Goal: Task Accomplishment & Management: Complete application form

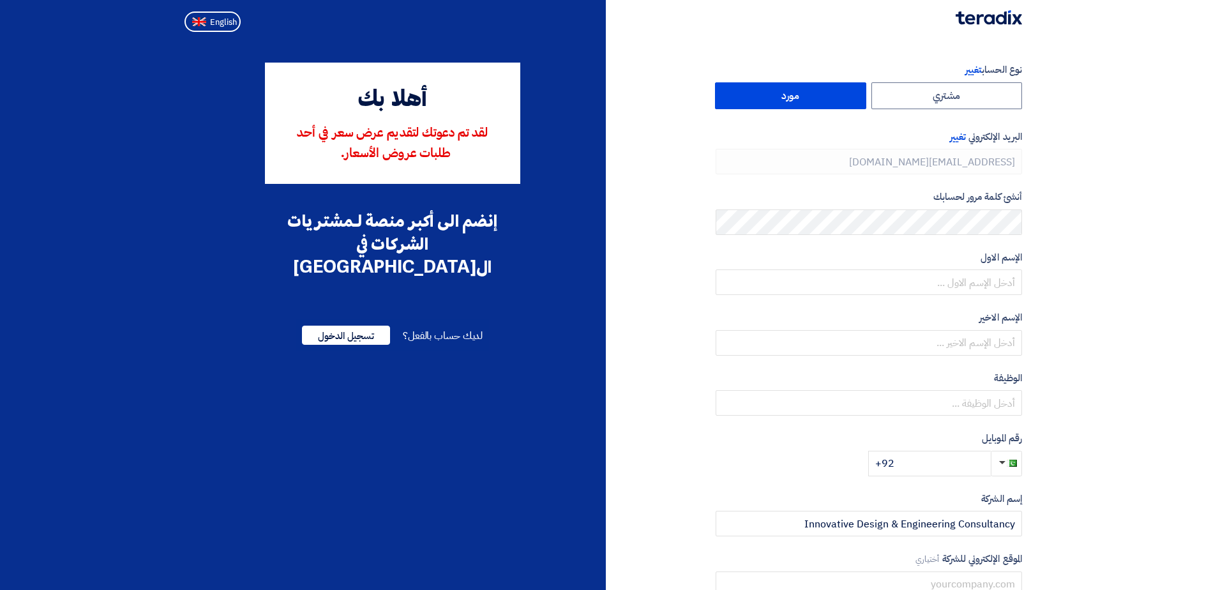
type input "[PHONE_NUMBER]"
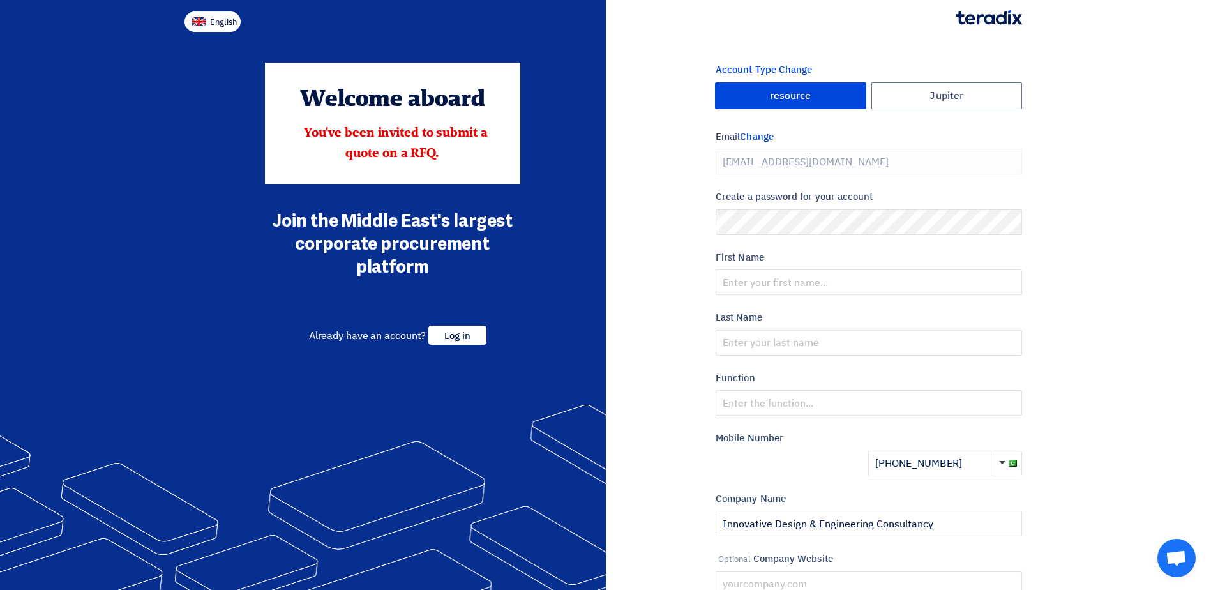
click at [222, 18] on span "English" at bounding box center [223, 22] width 27 height 9
type input "Register"
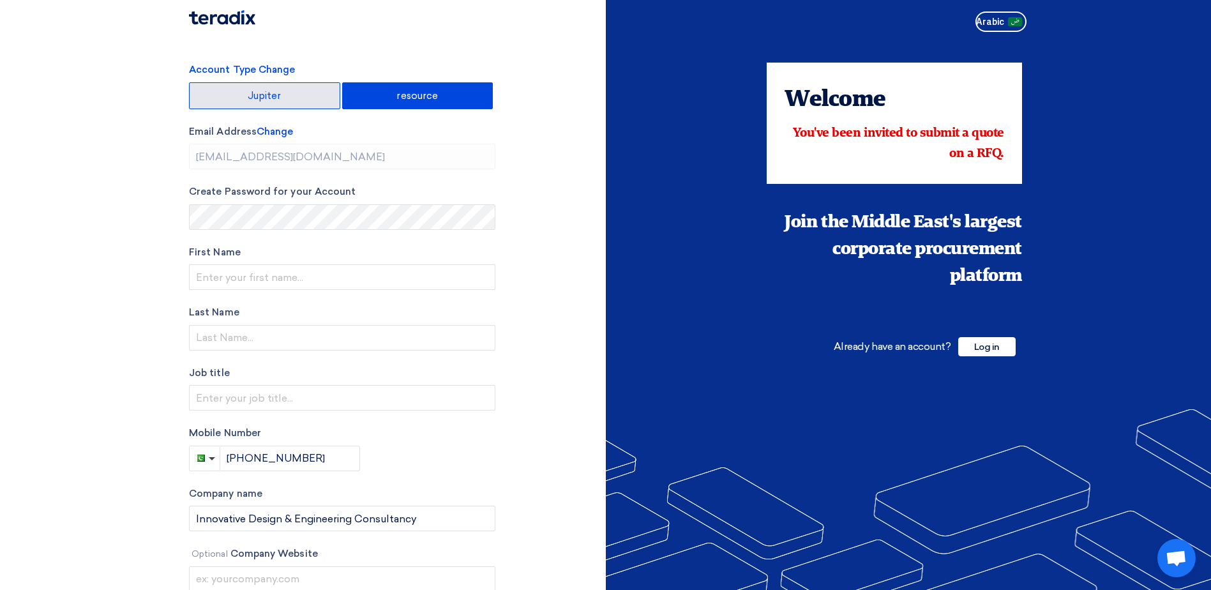
click at [264, 98] on font "Jupiter" at bounding box center [265, 96] width 34 height 10
click at [264, 98] on input "Jupiter" at bounding box center [265, 96] width 150 height 26
radio input "true"
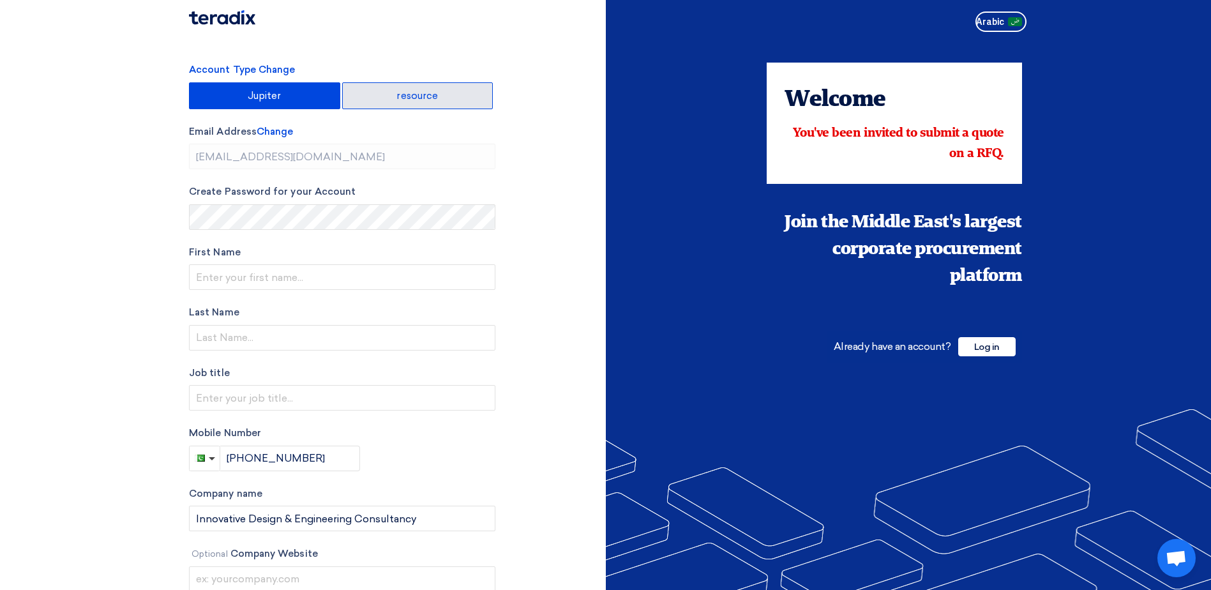
click at [407, 100] on font "resource" at bounding box center [417, 96] width 42 height 10
click at [407, 100] on input "resource" at bounding box center [418, 96] width 150 height 26
radio input "true"
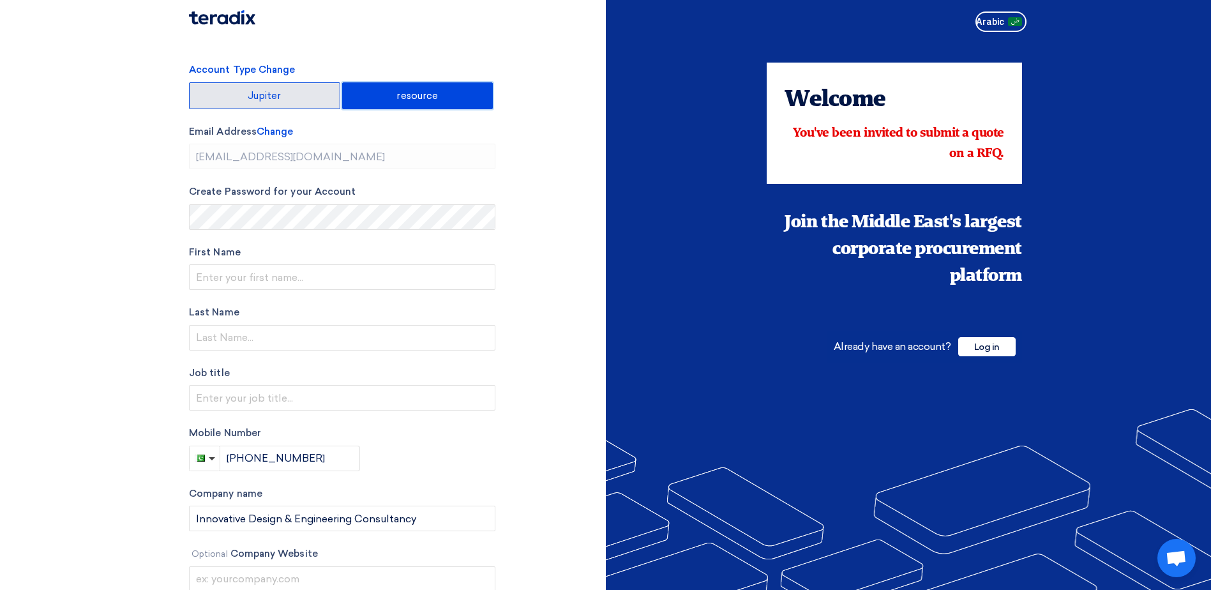
click at [296, 94] on label "Jupiter" at bounding box center [264, 95] width 151 height 27
click at [296, 94] on input "Jupiter" at bounding box center [265, 96] width 150 height 26
radio input "true"
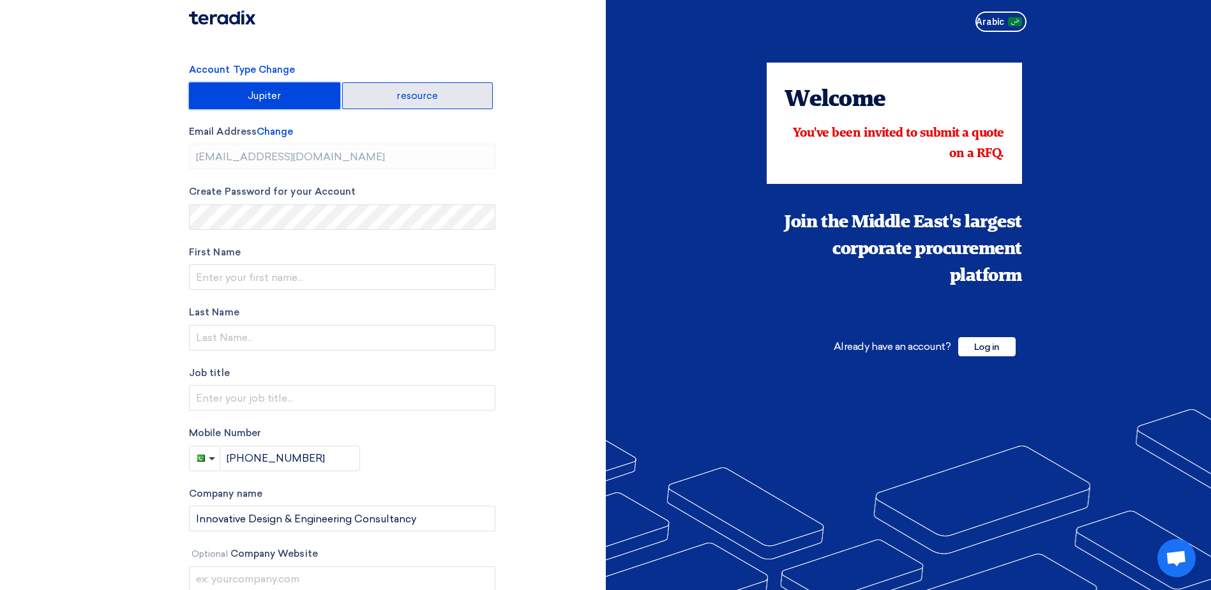
click at [398, 94] on font "resource" at bounding box center [417, 96] width 42 height 10
click at [398, 94] on input "resource" at bounding box center [418, 96] width 150 height 26
radio input "true"
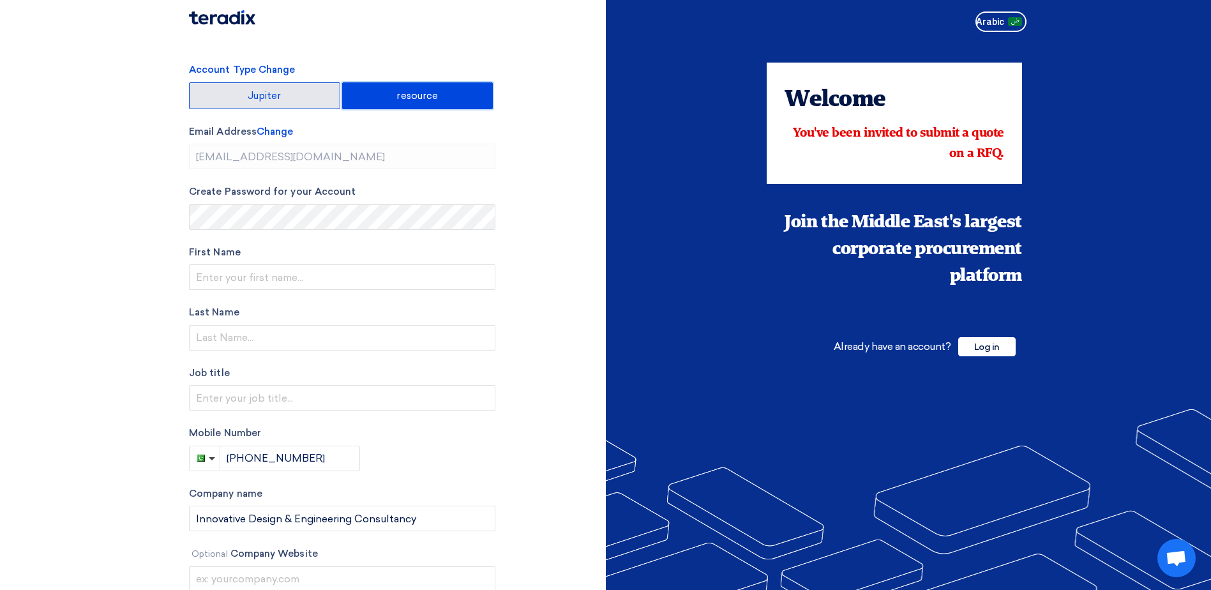
click at [300, 96] on label "Jupiter" at bounding box center [264, 95] width 151 height 27
click at [300, 96] on input "Jupiter" at bounding box center [265, 96] width 150 height 26
radio input "true"
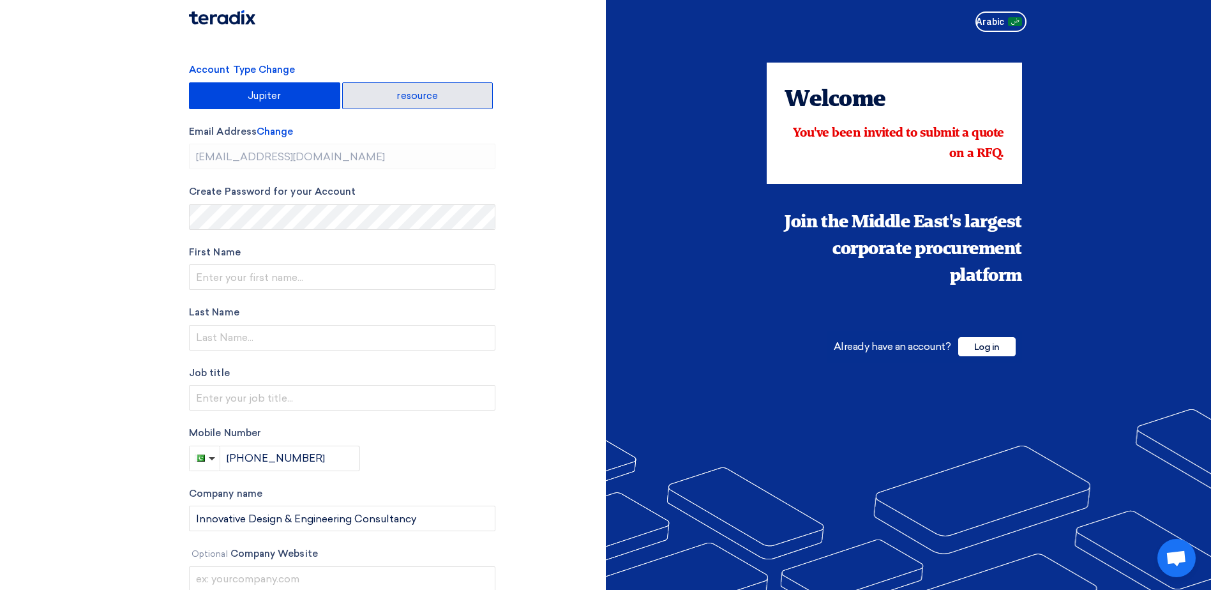
click at [406, 94] on font "resource" at bounding box center [417, 96] width 42 height 10
click at [406, 94] on input "resource" at bounding box center [418, 96] width 150 height 26
radio input "true"
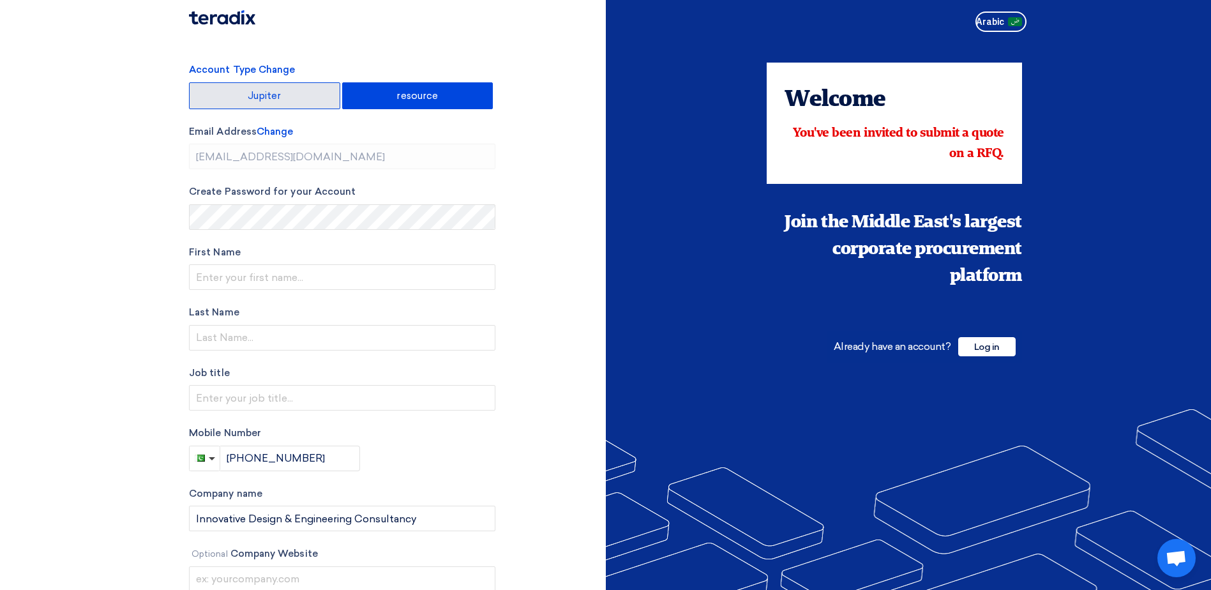
click at [292, 96] on label "Jupiter" at bounding box center [264, 95] width 151 height 27
click at [292, 96] on input "Jupiter" at bounding box center [265, 96] width 150 height 26
radio input "true"
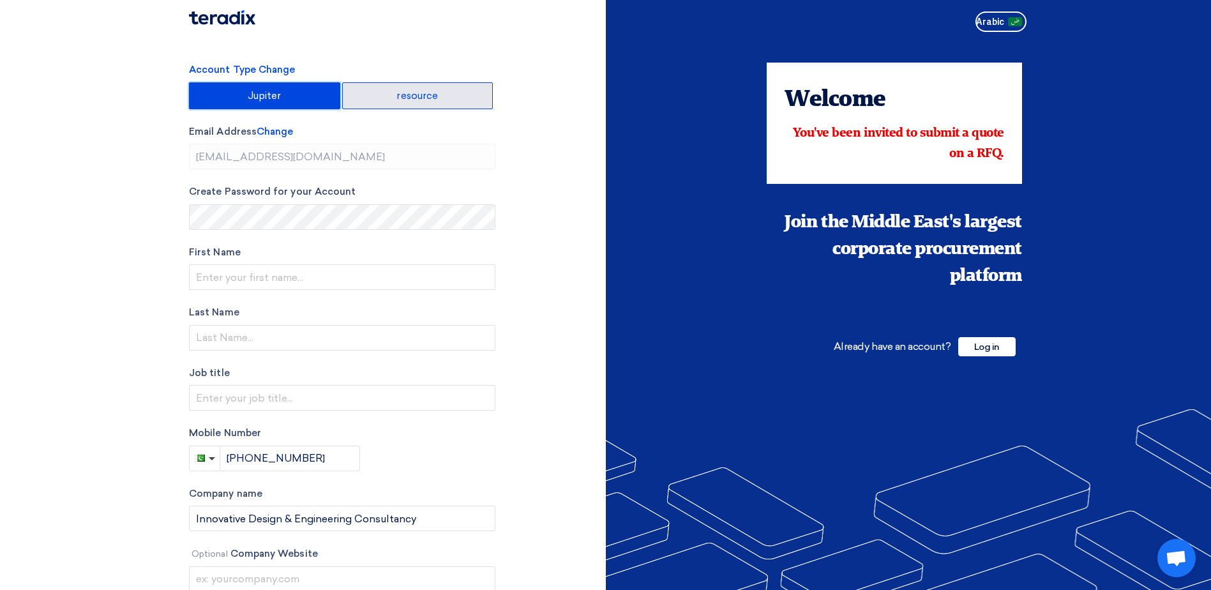
click at [380, 96] on label "resource" at bounding box center [417, 95] width 151 height 27
click at [380, 96] on input "resource" at bounding box center [418, 96] width 150 height 26
radio input "true"
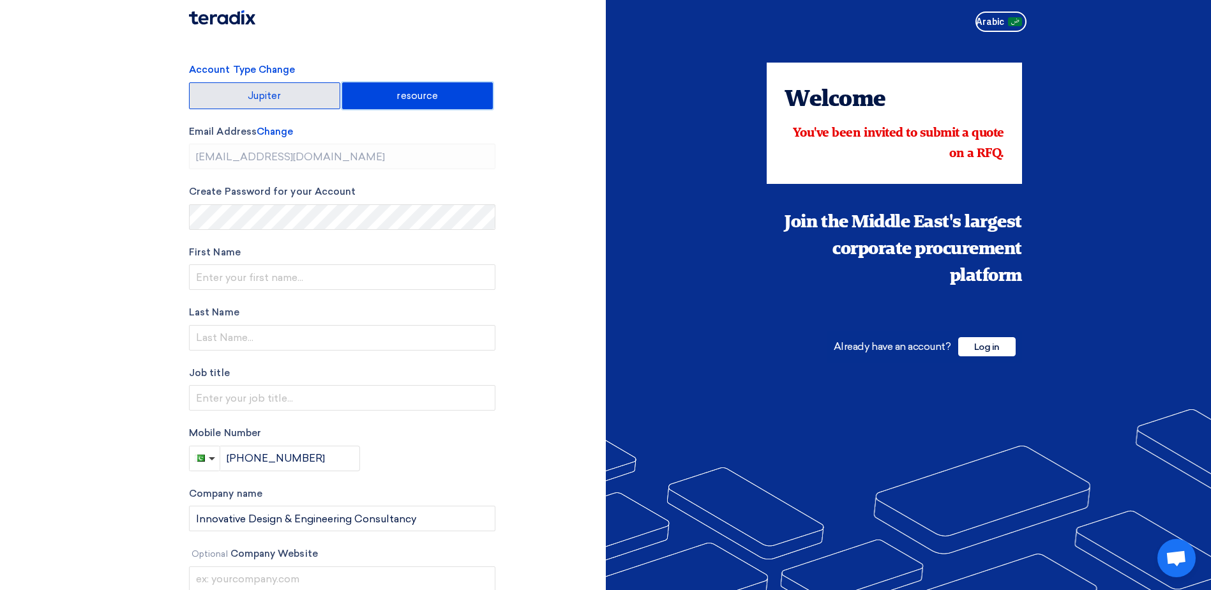
click at [283, 96] on label "Jupiter" at bounding box center [264, 95] width 151 height 27
click at [283, 96] on input "Jupiter" at bounding box center [265, 96] width 150 height 26
radio input "true"
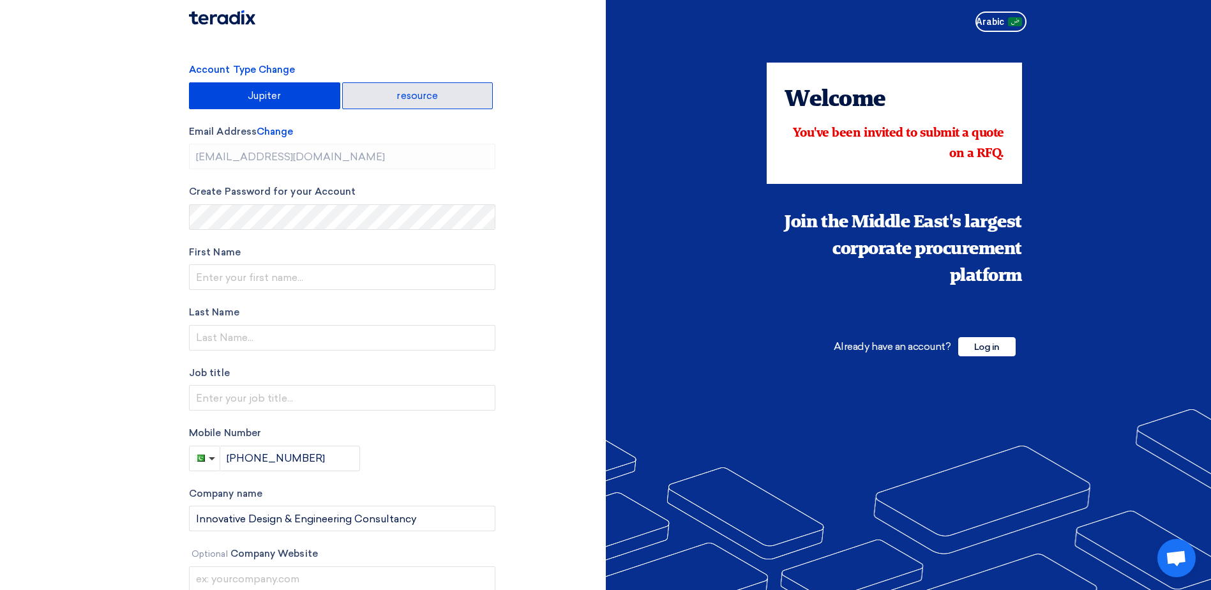
click at [383, 95] on label "resource" at bounding box center [417, 95] width 151 height 27
click at [383, 95] on input "resource" at bounding box center [418, 96] width 150 height 26
radio input "true"
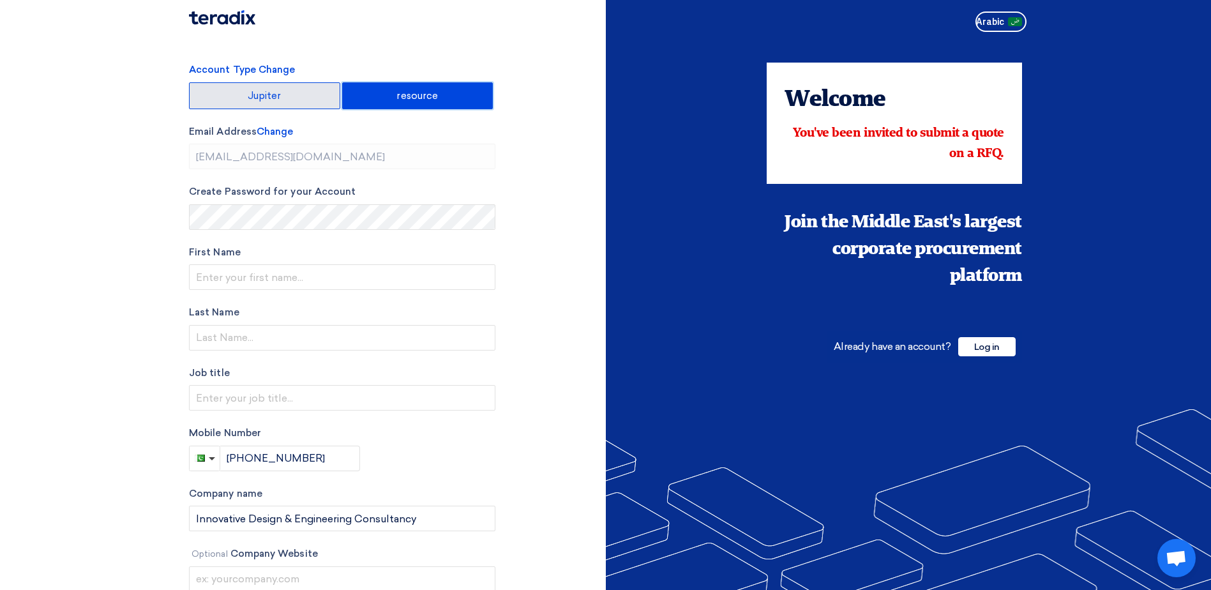
click at [292, 97] on label "Jupiter" at bounding box center [264, 95] width 151 height 27
click at [292, 97] on input "Jupiter" at bounding box center [265, 96] width 150 height 26
radio input "true"
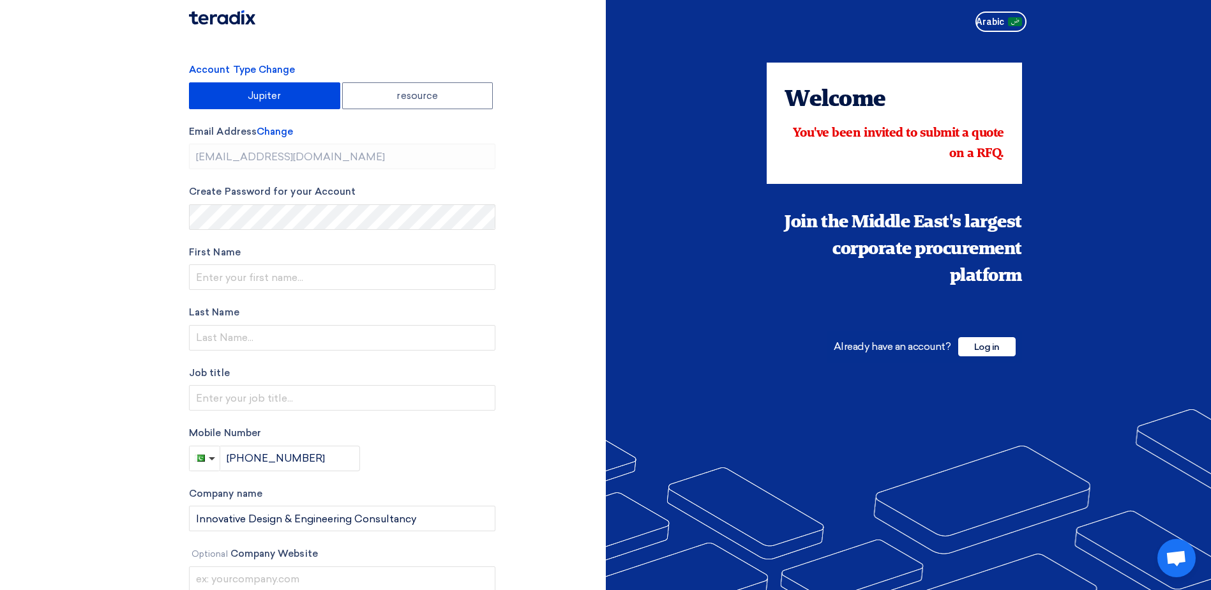
click at [227, 19] on img at bounding box center [222, 17] width 66 height 15
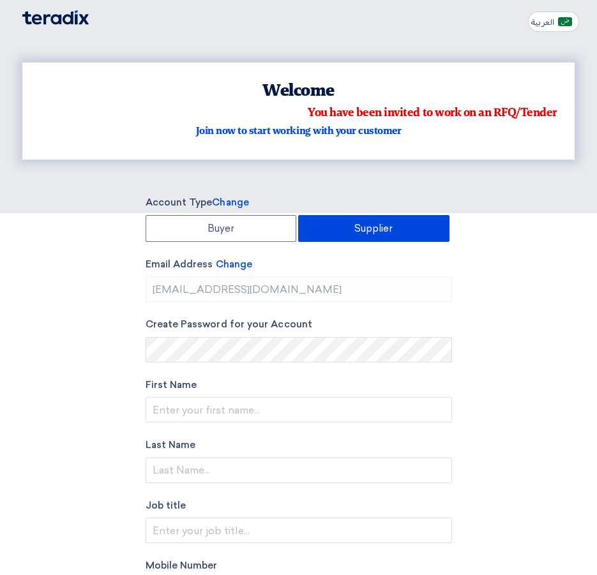
type input "[PHONE_NUMBER]"
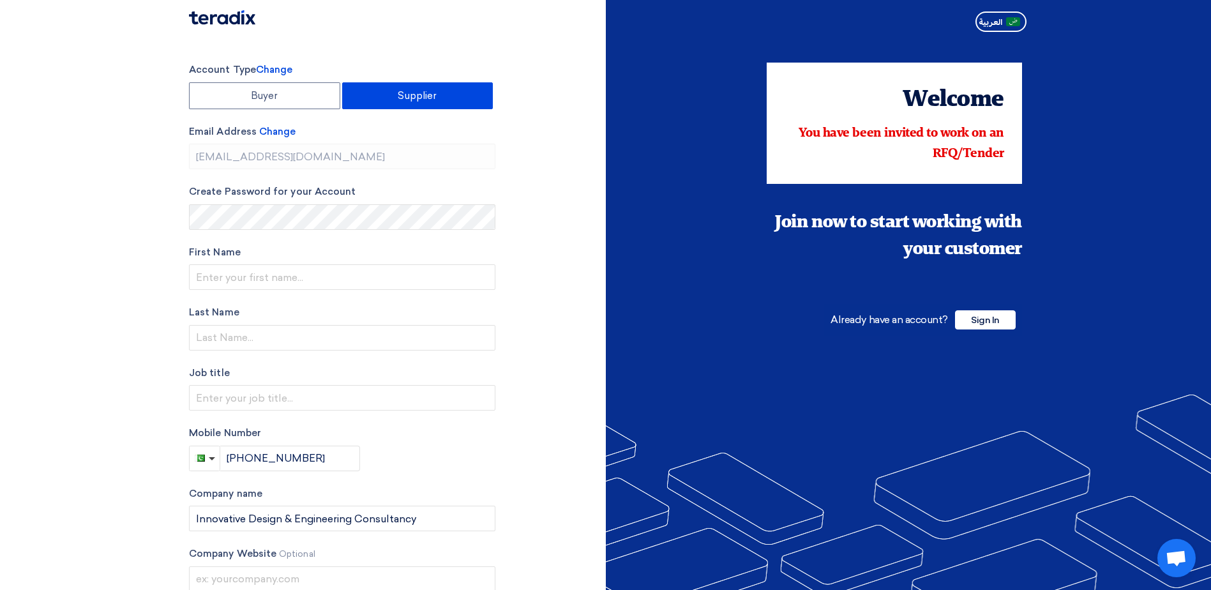
click at [505, 162] on div "Account Type Change Buyer Supplier Email Address Change info@idec-int.com Creat…" at bounding box center [392, 364] width 427 height 602
click at [511, 126] on div "Account Type Change Buyer Supplier Email Address Change info@idec-int.com Creat…" at bounding box center [392, 364] width 427 height 602
type input "[PHONE_NUMBER]"
click at [416, 94] on label "Supplier" at bounding box center [417, 95] width 151 height 27
click at [416, 94] on input "Supplier" at bounding box center [418, 96] width 150 height 26
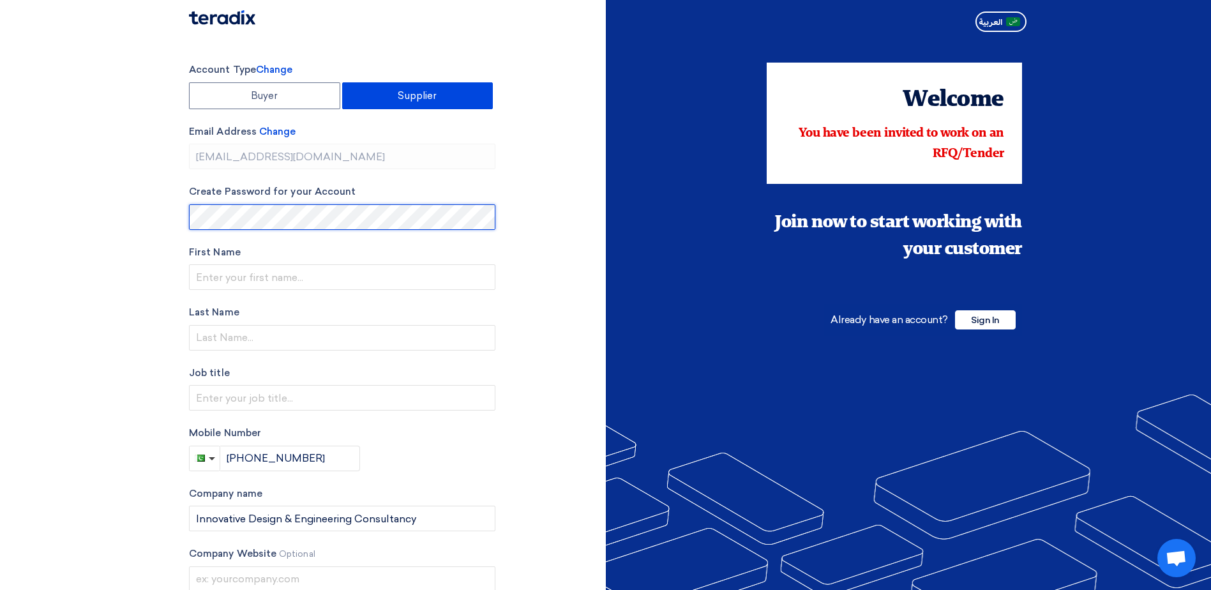
click at [40, 218] on section "Account Type Change Buyer Supplier Email Address Change [EMAIL_ADDRESS][DOMAIN_…" at bounding box center [605, 363] width 1211 height 653
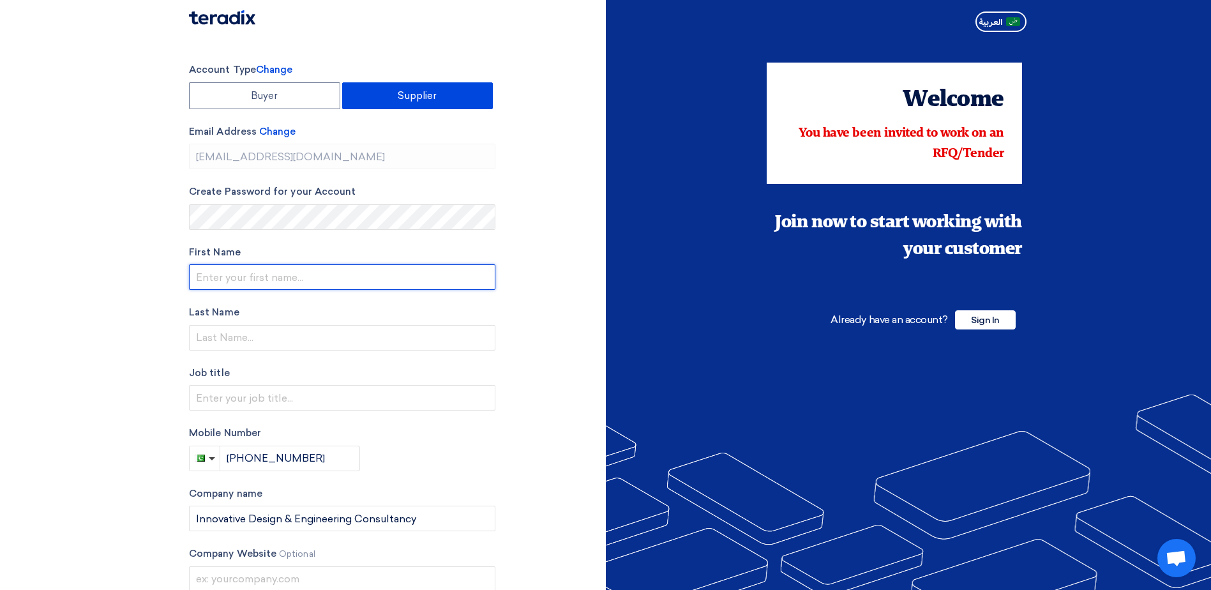
click at [329, 285] on input "text" at bounding box center [342, 277] width 306 height 26
click at [321, 280] on input "[PERSON_NAME]" at bounding box center [342, 277] width 306 height 26
click at [336, 277] on input "[PERSON_NAME]" at bounding box center [342, 277] width 306 height 26
type input "[PERSON_NAME]"
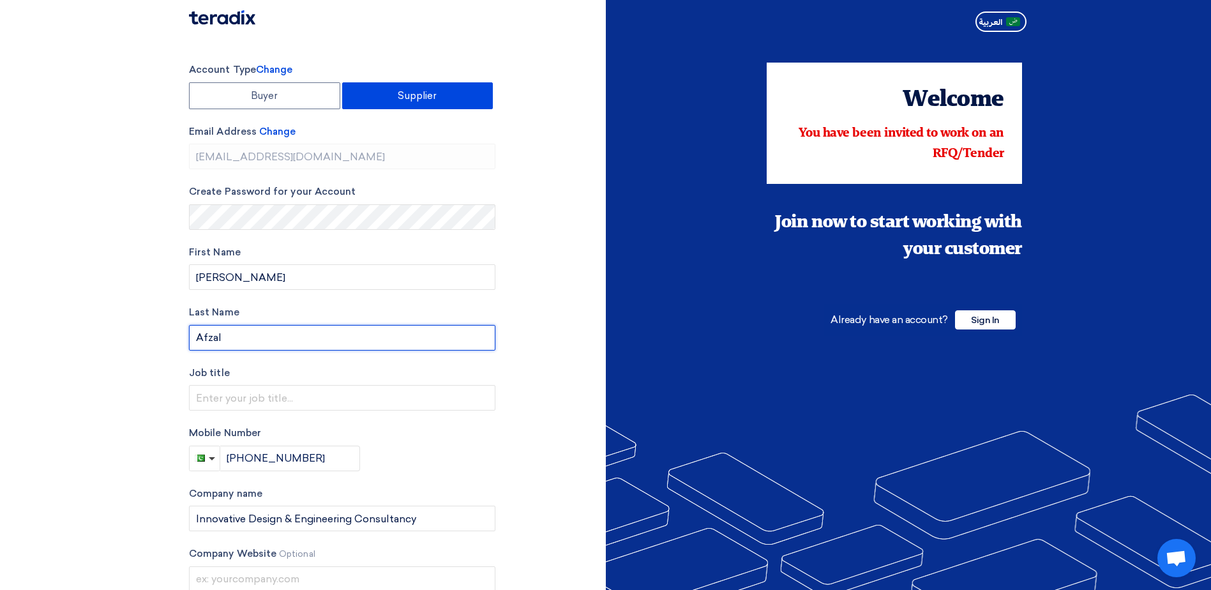
type input "Afzal"
click at [119, 365] on section "Account Type Change Buyer Supplier Email Address Change [EMAIL_ADDRESS][DOMAIN_…" at bounding box center [605, 363] width 1211 height 653
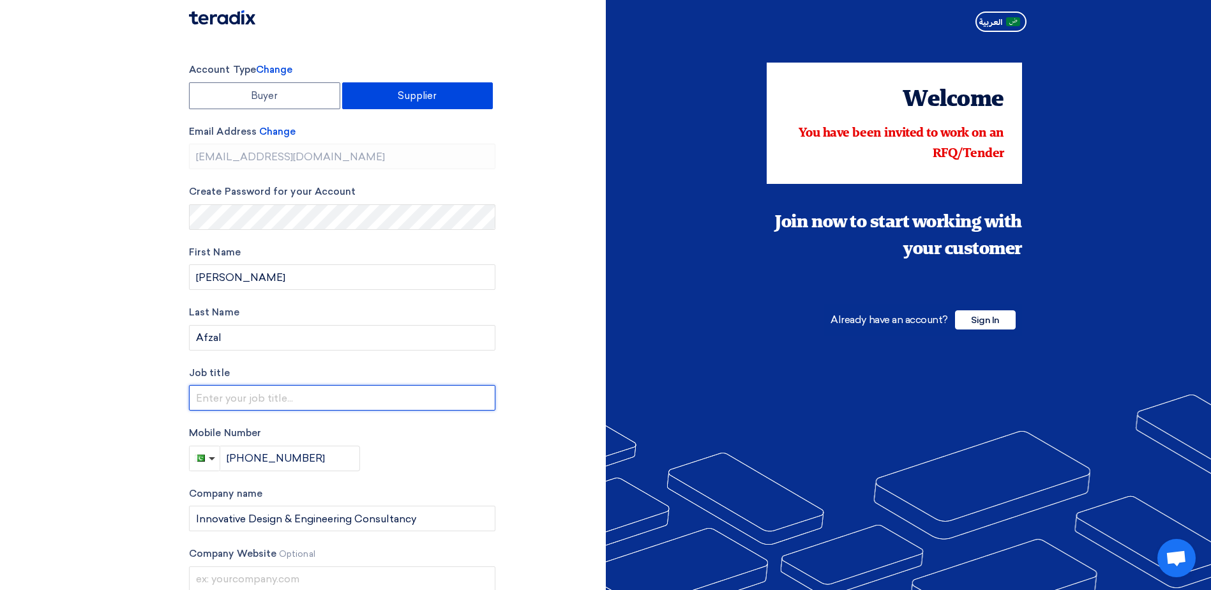
click at [230, 396] on input "text" at bounding box center [342, 398] width 306 height 26
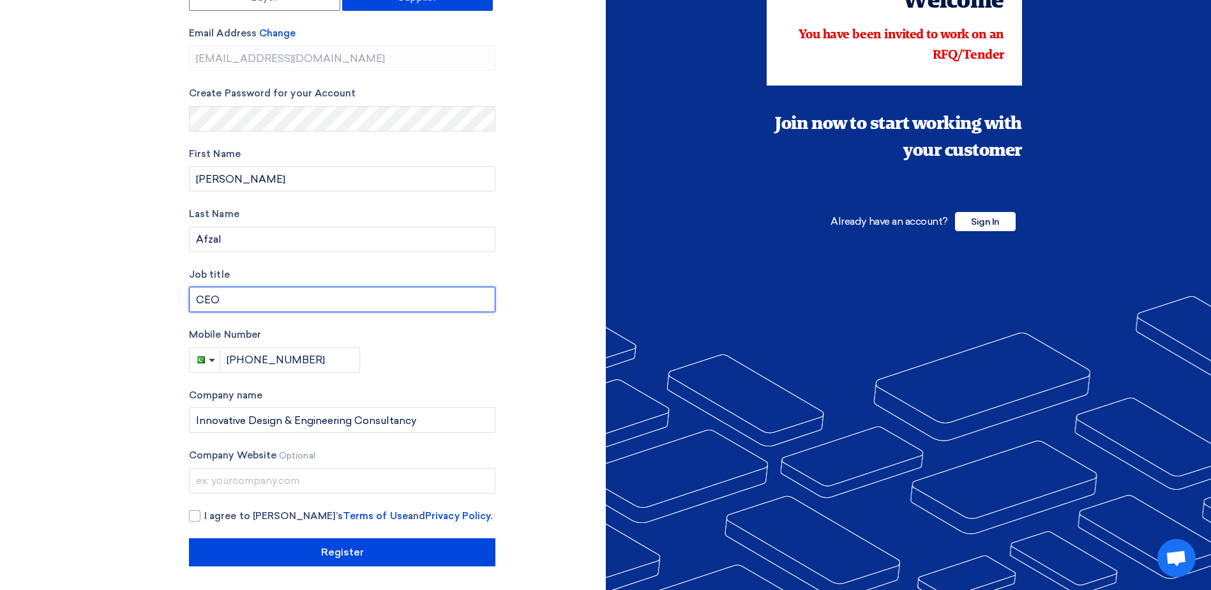
scroll to position [100, 0]
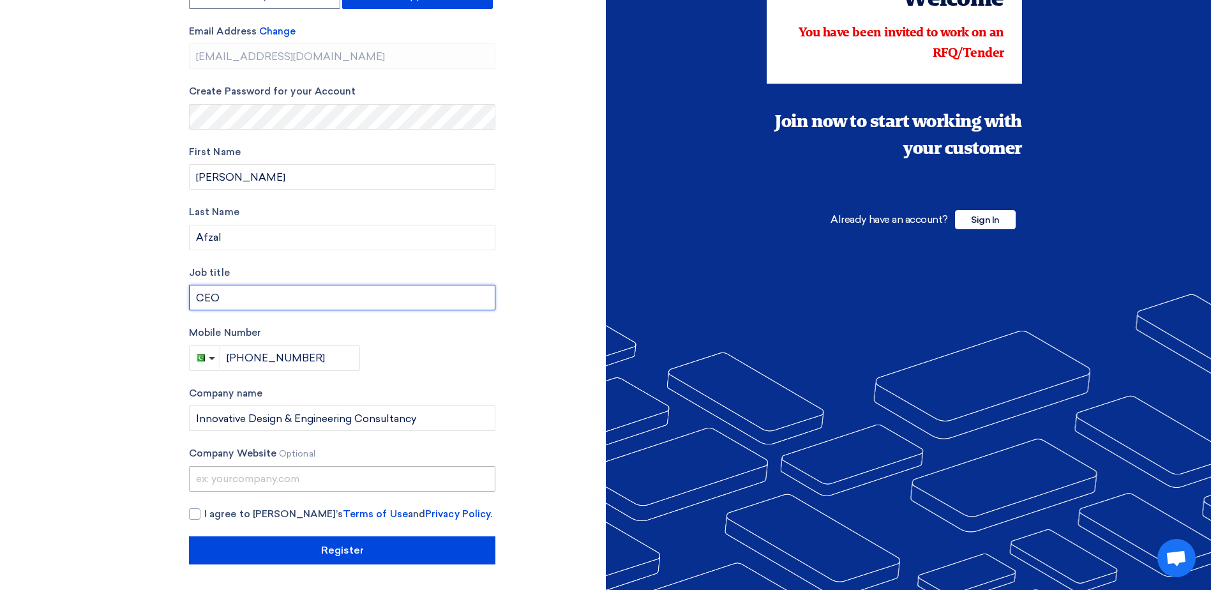
type input "CEO"
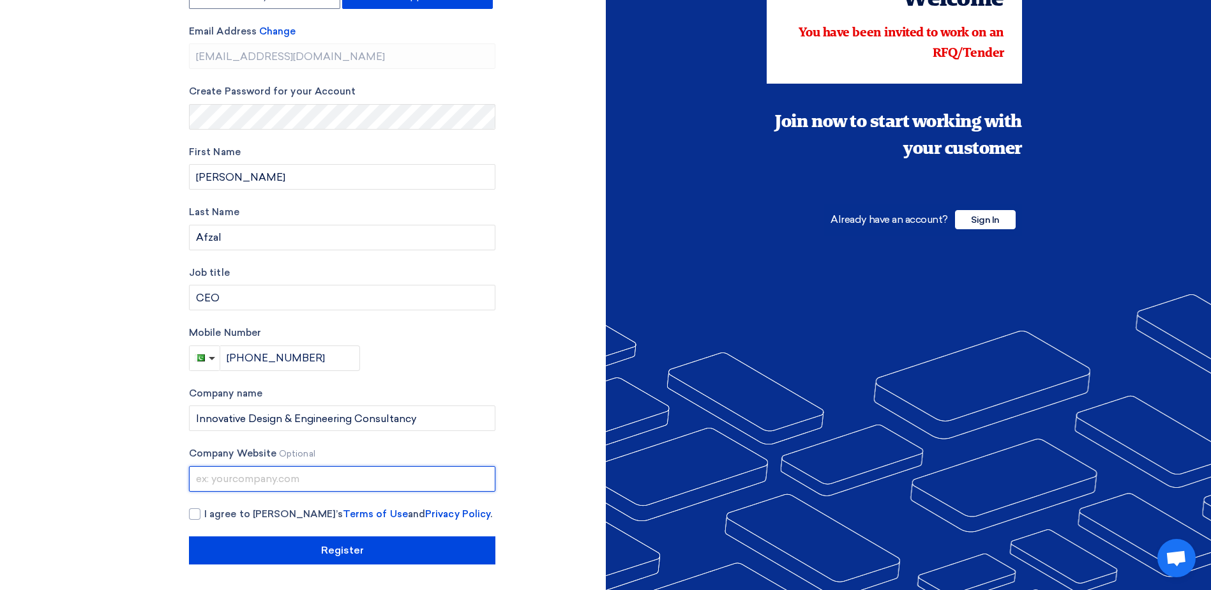
click at [264, 477] on input "text" at bounding box center [342, 479] width 306 height 26
type input "[DOMAIN_NAME]"
click at [199, 515] on div at bounding box center [194, 513] width 11 height 11
click at [204, 515] on input "I agree to [PERSON_NAME]’s Terms of Use and Privacy Policy ." at bounding box center [357, 520] width 306 height 26
checkbox input "true"
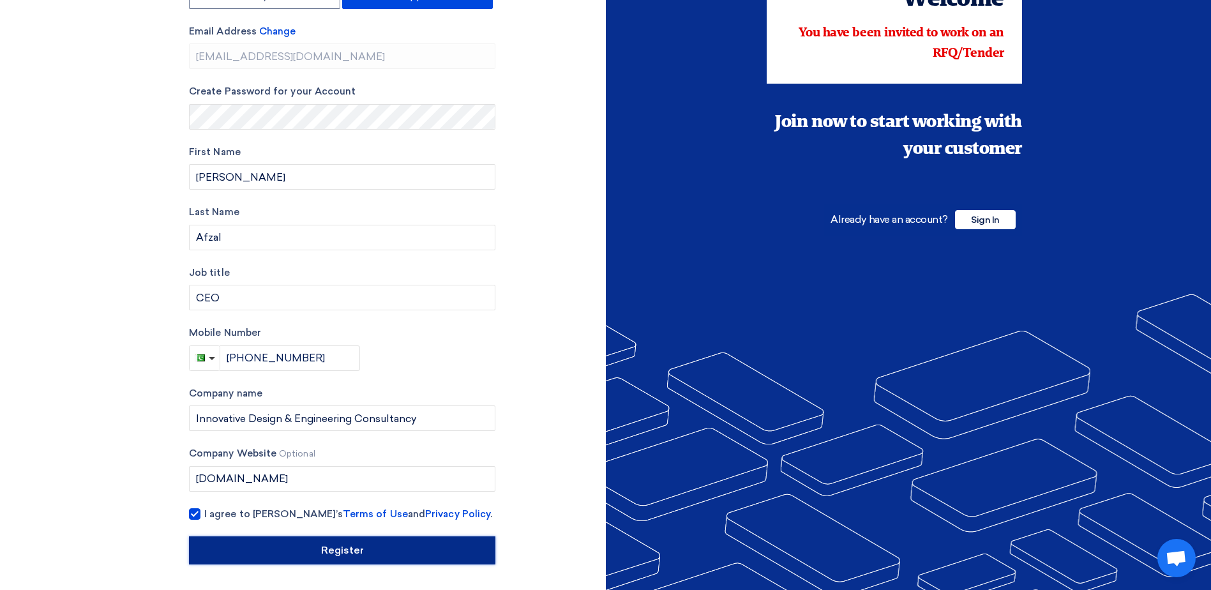
click at [366, 549] on input "Register" at bounding box center [342, 550] width 306 height 28
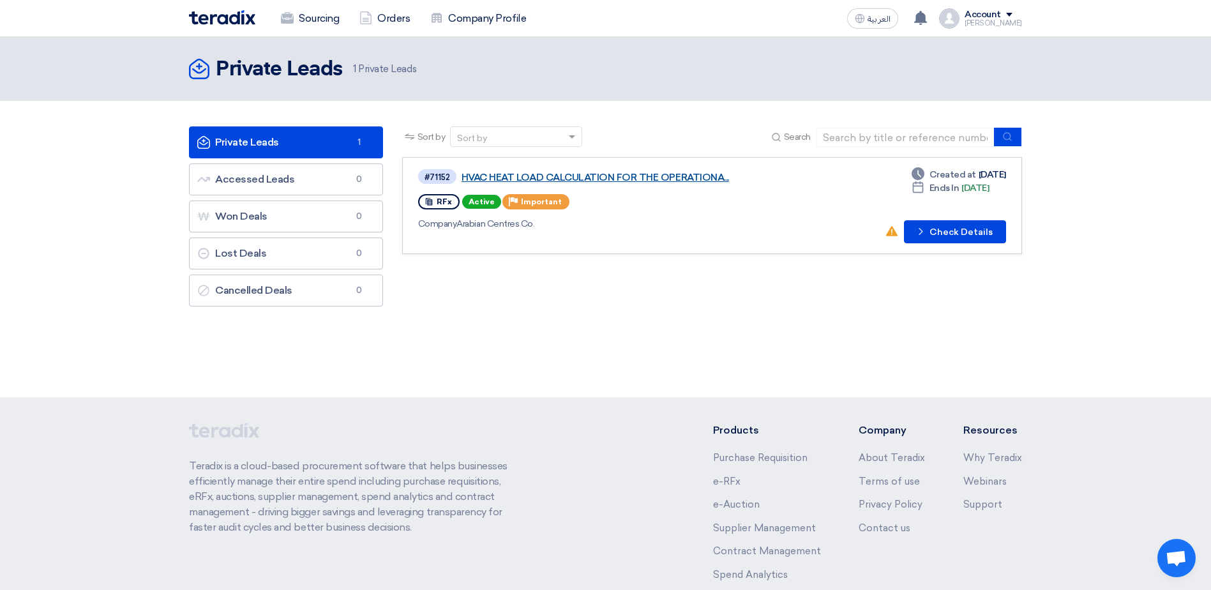
click at [560, 174] on link "HVAC HEAT LOAD CALCULATION FOR THE OPERATIONA..." at bounding box center [621, 177] width 319 height 11
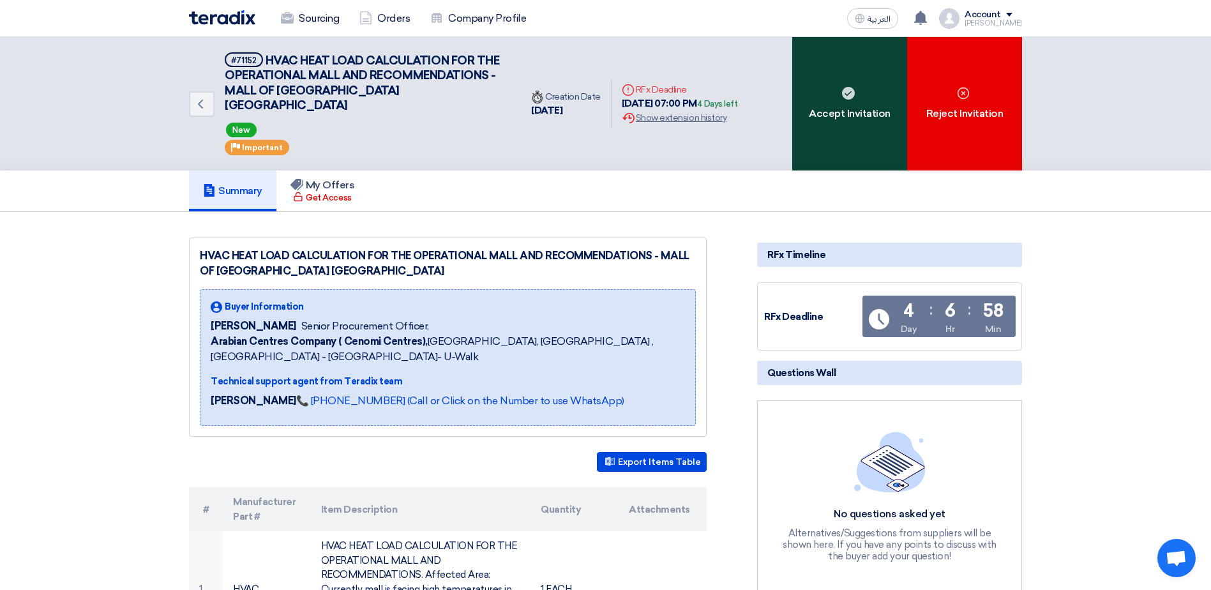
click at [855, 84] on div "Accept Invitation" at bounding box center [849, 103] width 115 height 133
